Goal: Task Accomplishment & Management: Manage account settings

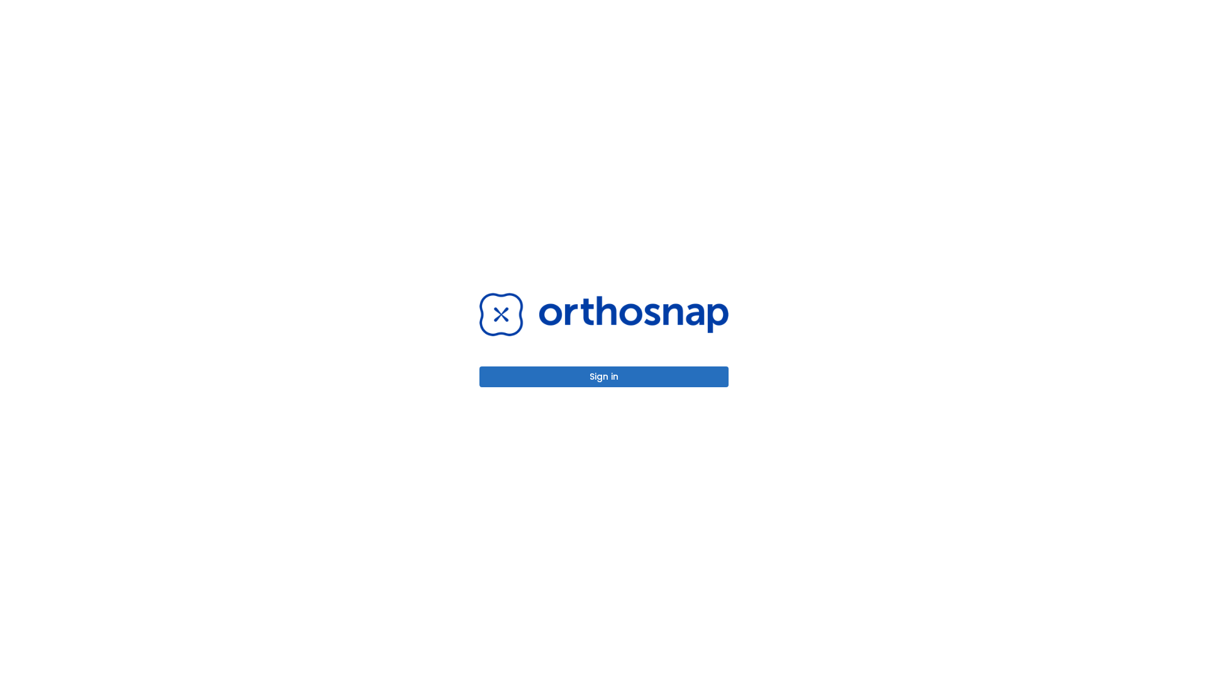
click at [604, 376] on button "Sign in" at bounding box center [604, 376] width 249 height 21
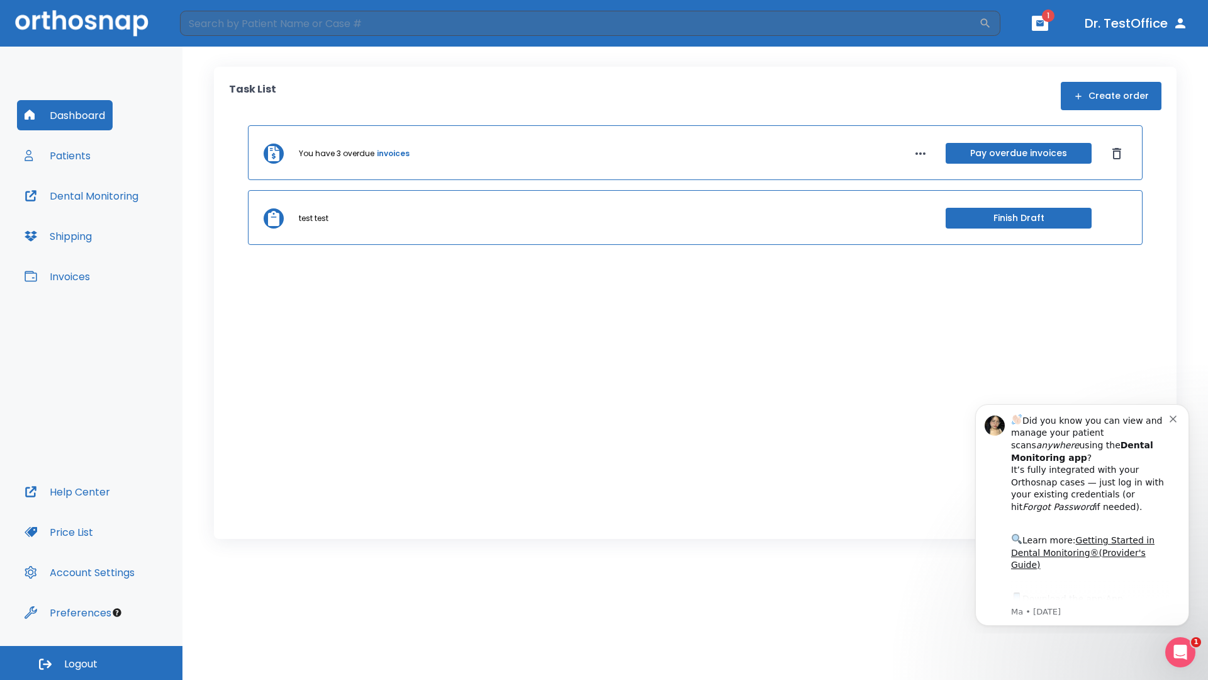
click at [91, 663] on span "Logout" at bounding box center [80, 664] width 33 height 14
